Goal: Entertainment & Leisure: Consume media (video, audio)

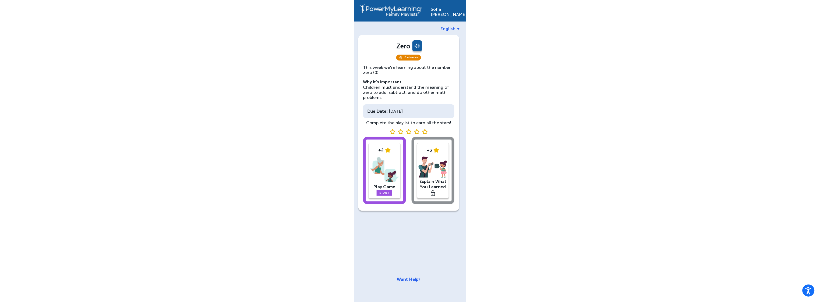
drag, startPoint x: 354, startPoint y: 168, endPoint x: 363, endPoint y: 168, distance: 9.4
click at [356, 169] on div "Sofia Perez English Zero 15 minutes This week we’re learning about the number z…" at bounding box center [410, 151] width 820 height 302
click at [397, 163] on img at bounding box center [384, 170] width 29 height 28
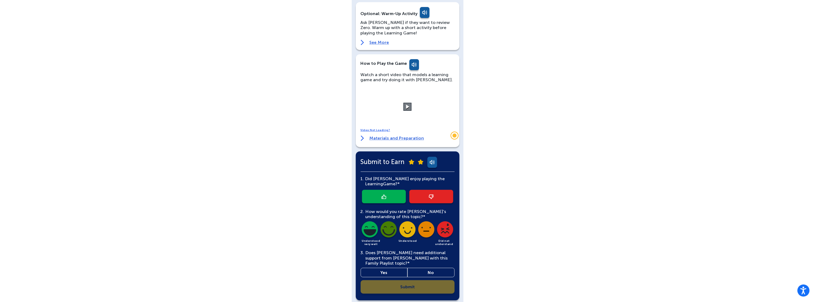
scroll to position [59, 0]
